Goal: Information Seeking & Learning: Learn about a topic

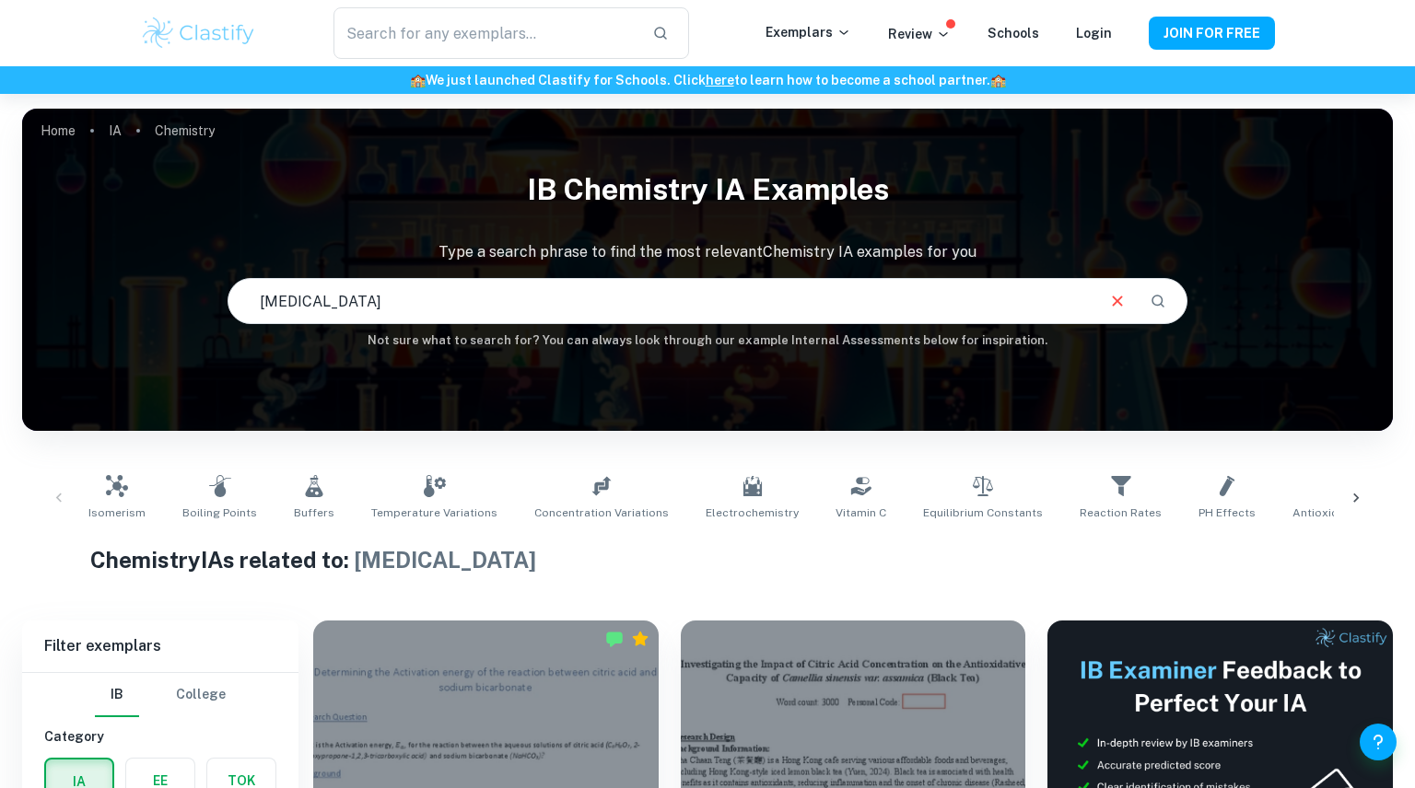
click at [64, 495] on div "Isomerism Boiling Points Buffers Temperature Variations Concentration Variation…" at bounding box center [707, 498] width 1341 height 61
click at [118, 262] on p "Type a search phrase to find the most relevant Chemistry IA examples for you" at bounding box center [707, 252] width 1370 height 22
click at [186, 130] on p "Chemistry" at bounding box center [185, 131] width 60 height 20
click at [122, 132] on ol "Home IA Chemistry" at bounding box center [128, 131] width 174 height 26
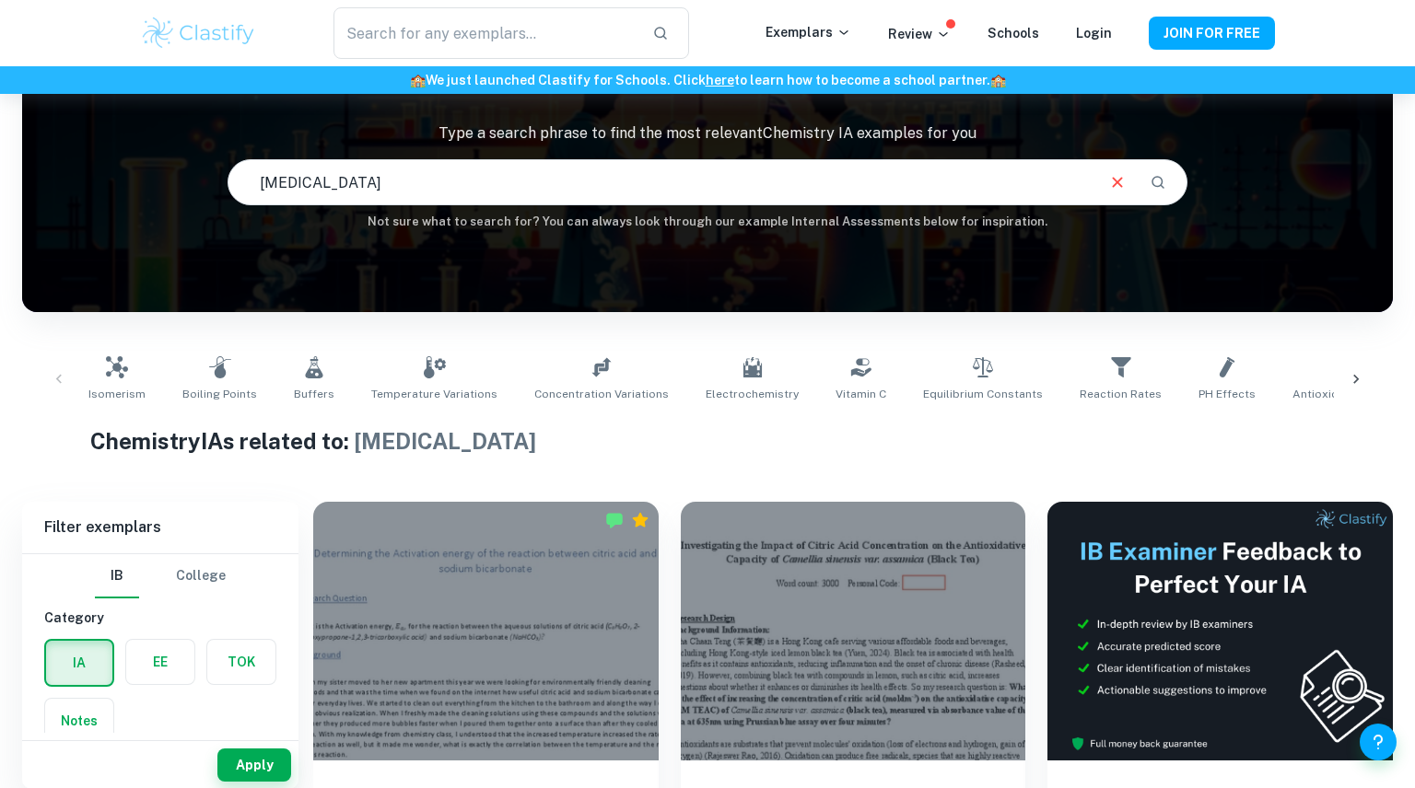
scroll to position [129, 0]
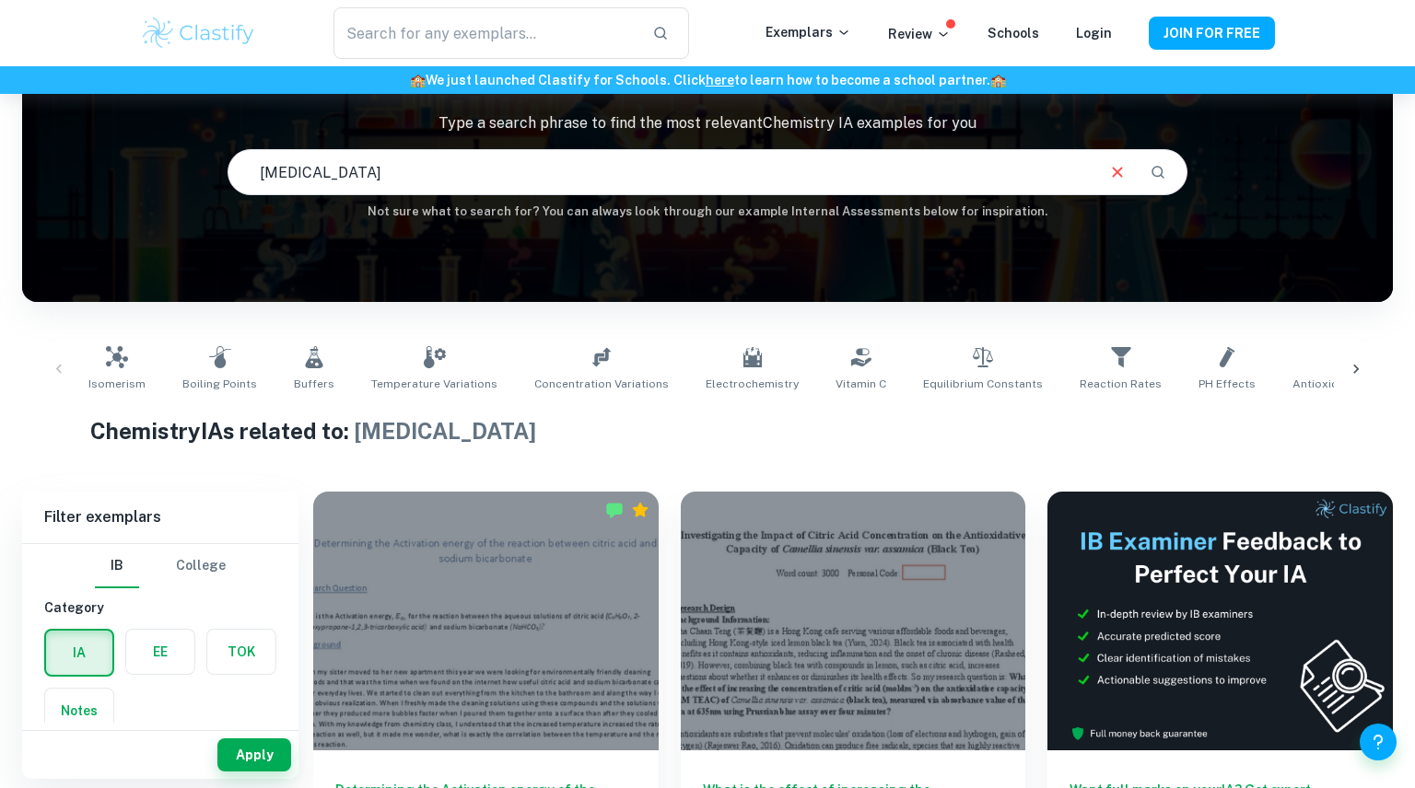
click at [59, 382] on div "Isomerism Boiling Points Buffers Temperature Variations Concentration Variation…" at bounding box center [707, 369] width 1341 height 61
click at [59, 369] on div "Isomerism Boiling Points Buffers Temperature Variations Concentration Variation…" at bounding box center [707, 369] width 1341 height 61
click at [1118, 179] on icon "Clear" at bounding box center [1117, 172] width 20 height 20
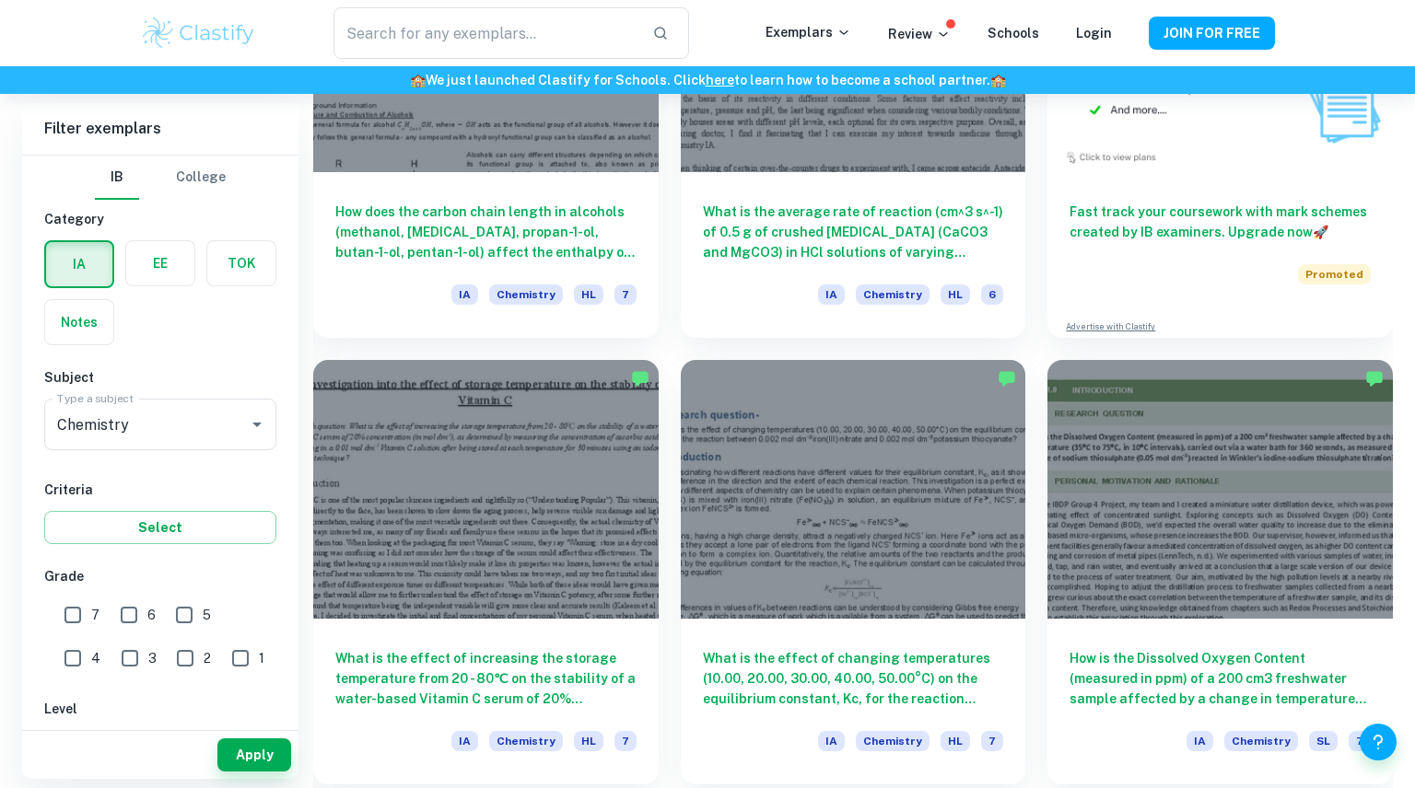
scroll to position [6095, 0]
